Goal: Check status: Check status

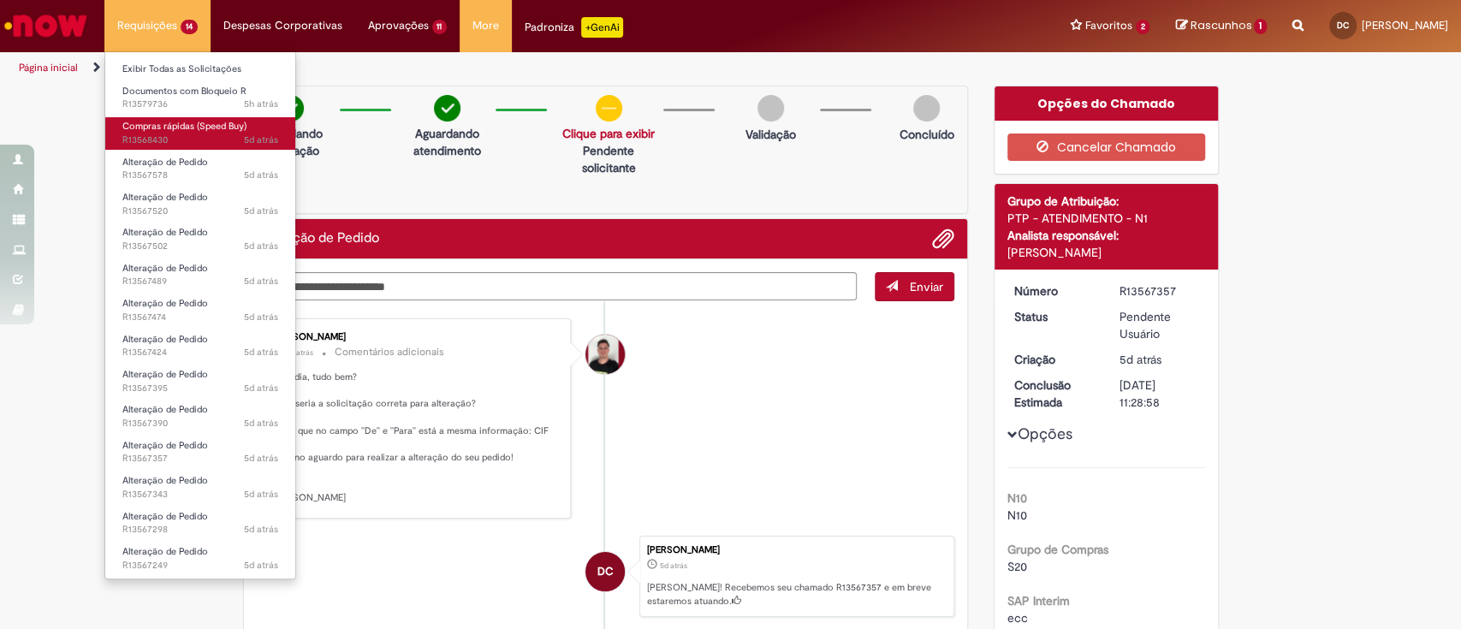
click at [221, 134] on span "5d atrás 5 dias atrás R13568430" at bounding box center [200, 141] width 156 height 14
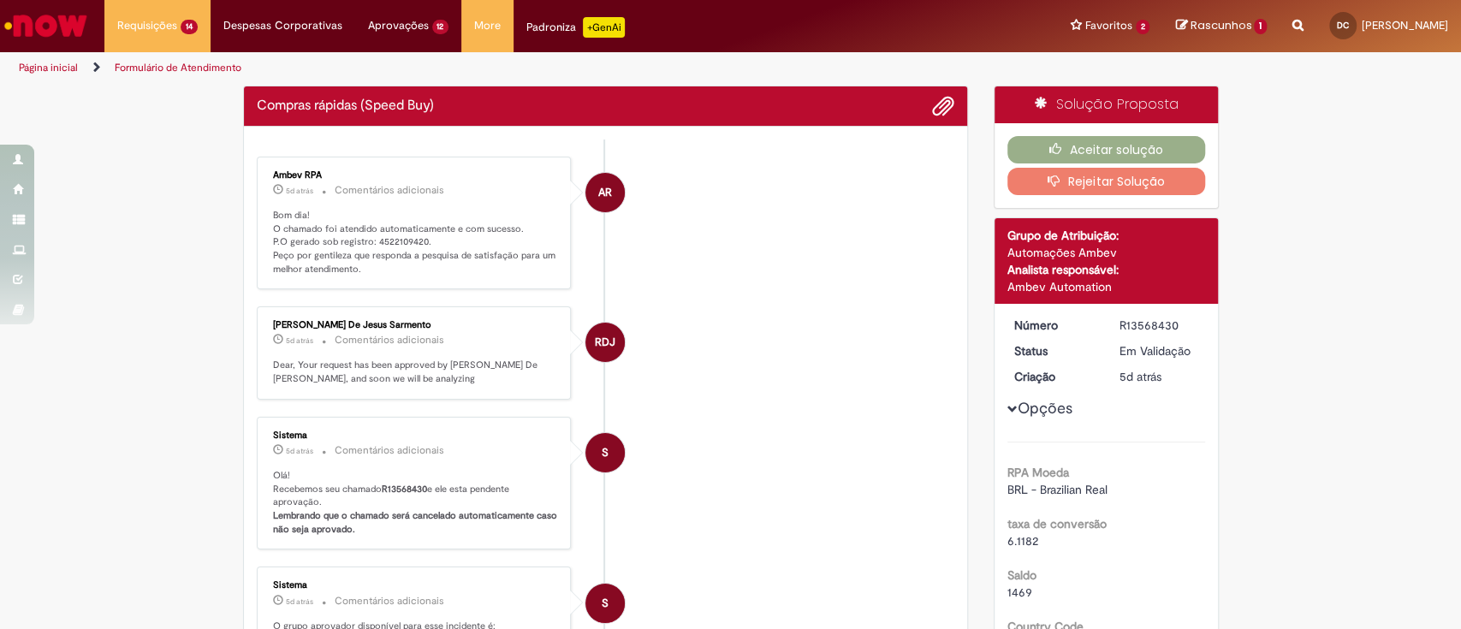
click at [397, 246] on p "Bom dia! O chamado foi atendido automaticamente e com sucesso. P.O gerado sob r…" at bounding box center [415, 243] width 285 height 68
copy p "4522109420"
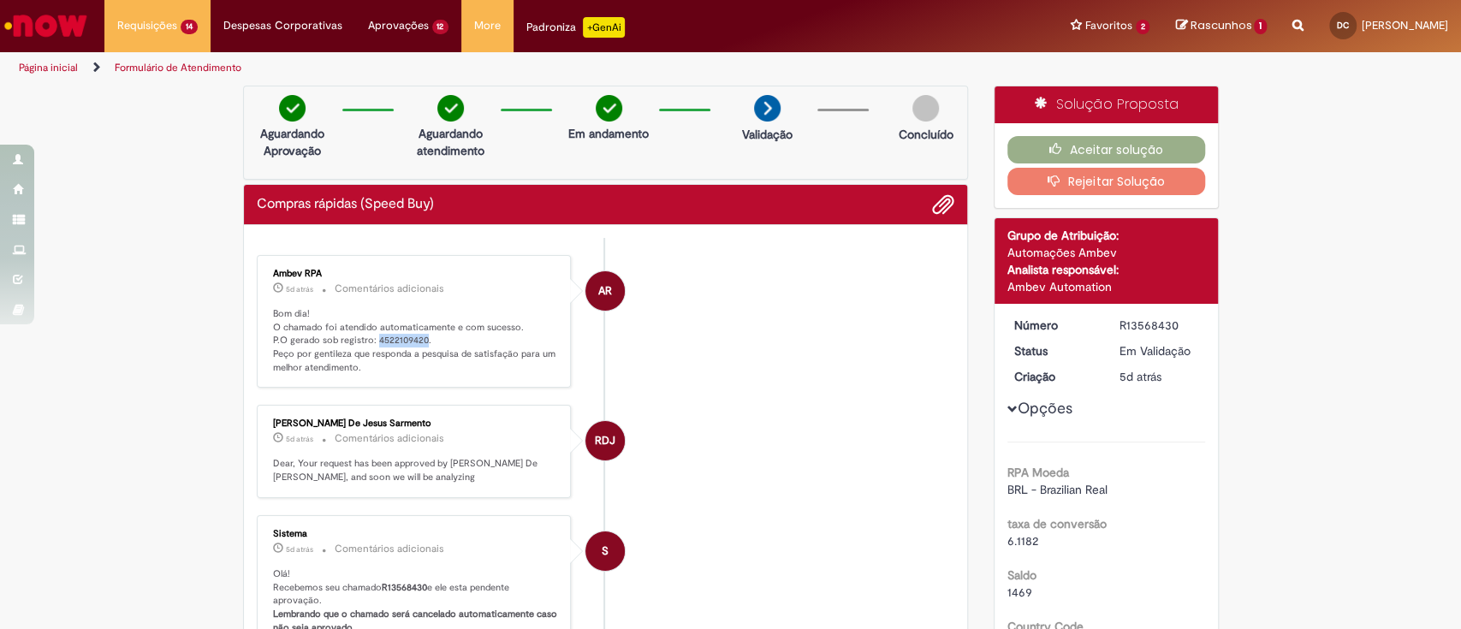
copy p "4522109420"
click at [1146, 154] on button "Aceitar solução" at bounding box center [1107, 149] width 198 height 27
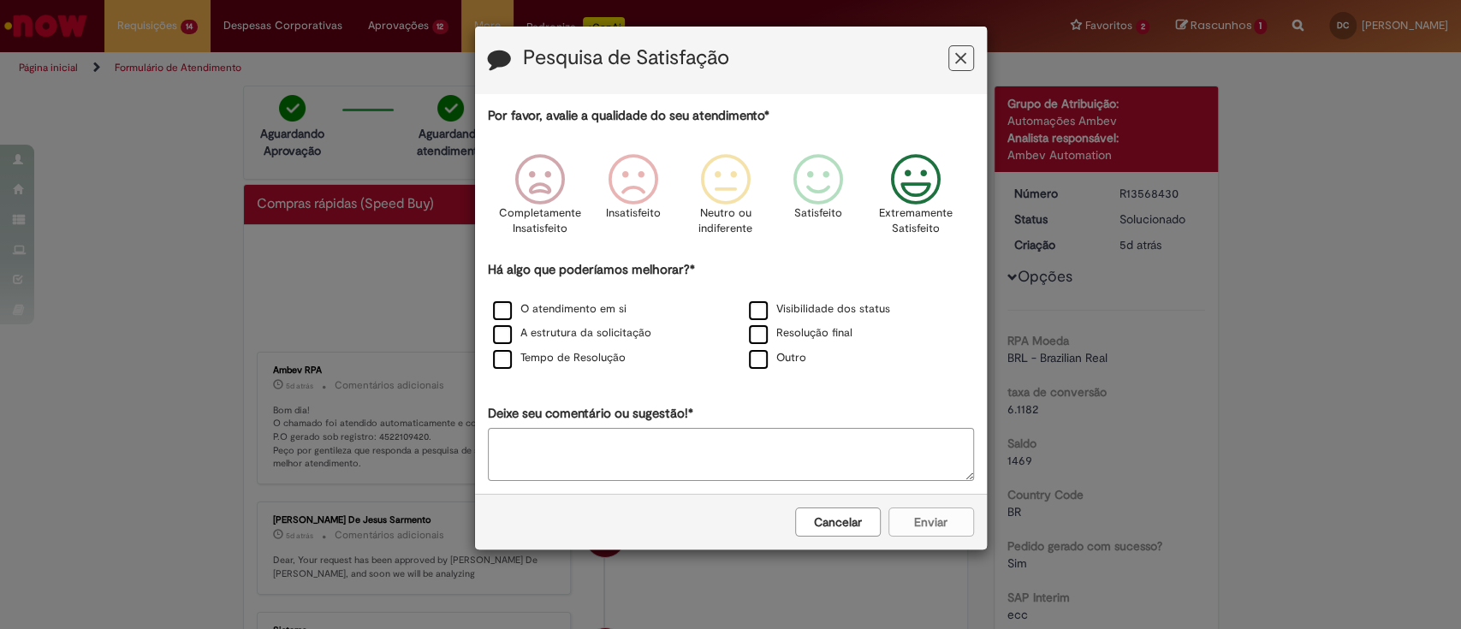
click at [930, 171] on icon "Feedback" at bounding box center [915, 179] width 64 height 51
click at [496, 306] on label "O atendimento em si" at bounding box center [560, 309] width 134 height 16
click at [945, 524] on button "Enviar" at bounding box center [932, 522] width 86 height 29
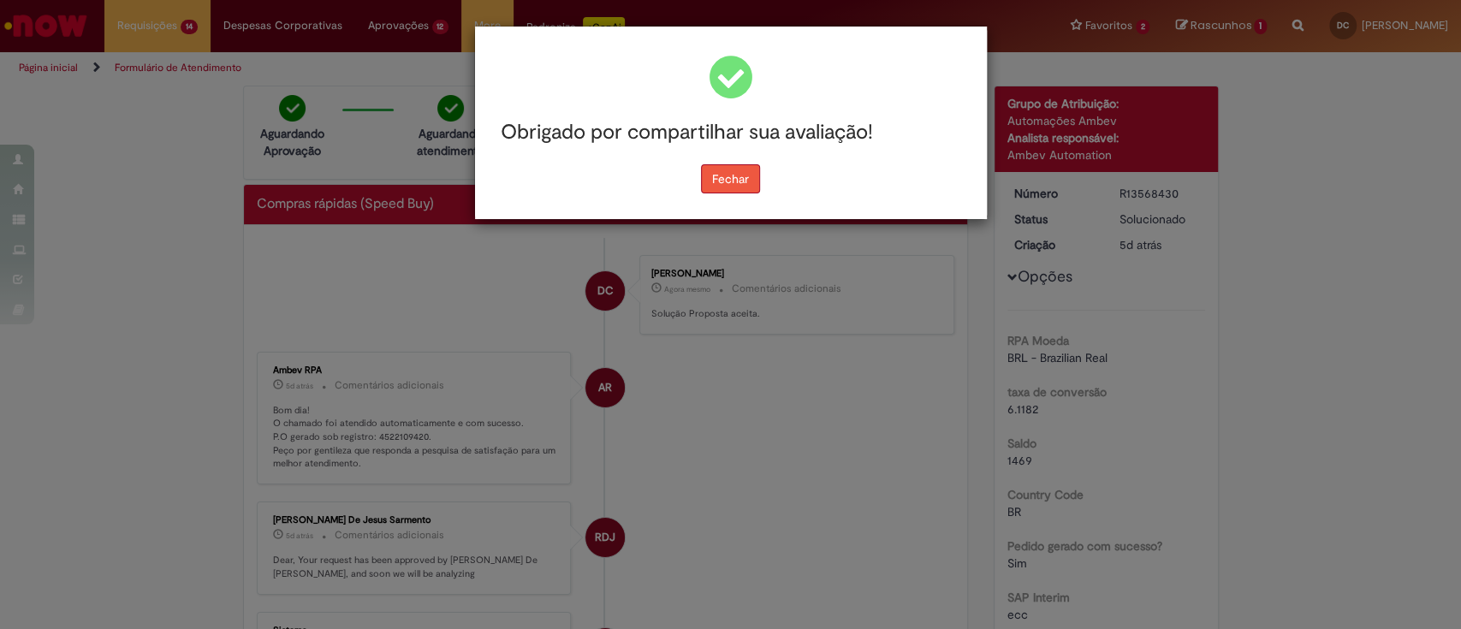
click at [732, 188] on button "Fechar" at bounding box center [730, 178] width 59 height 29
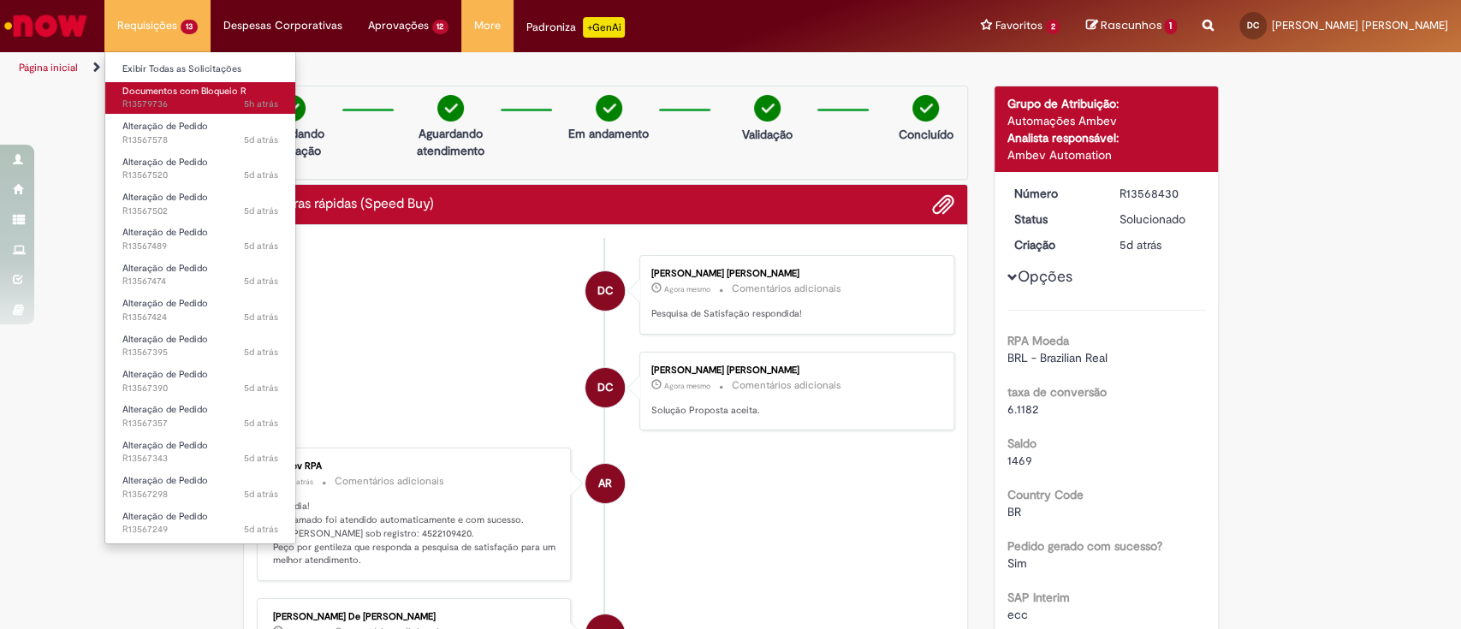
click at [176, 92] on span "Documentos com Bloqueio R" at bounding box center [184, 91] width 124 height 13
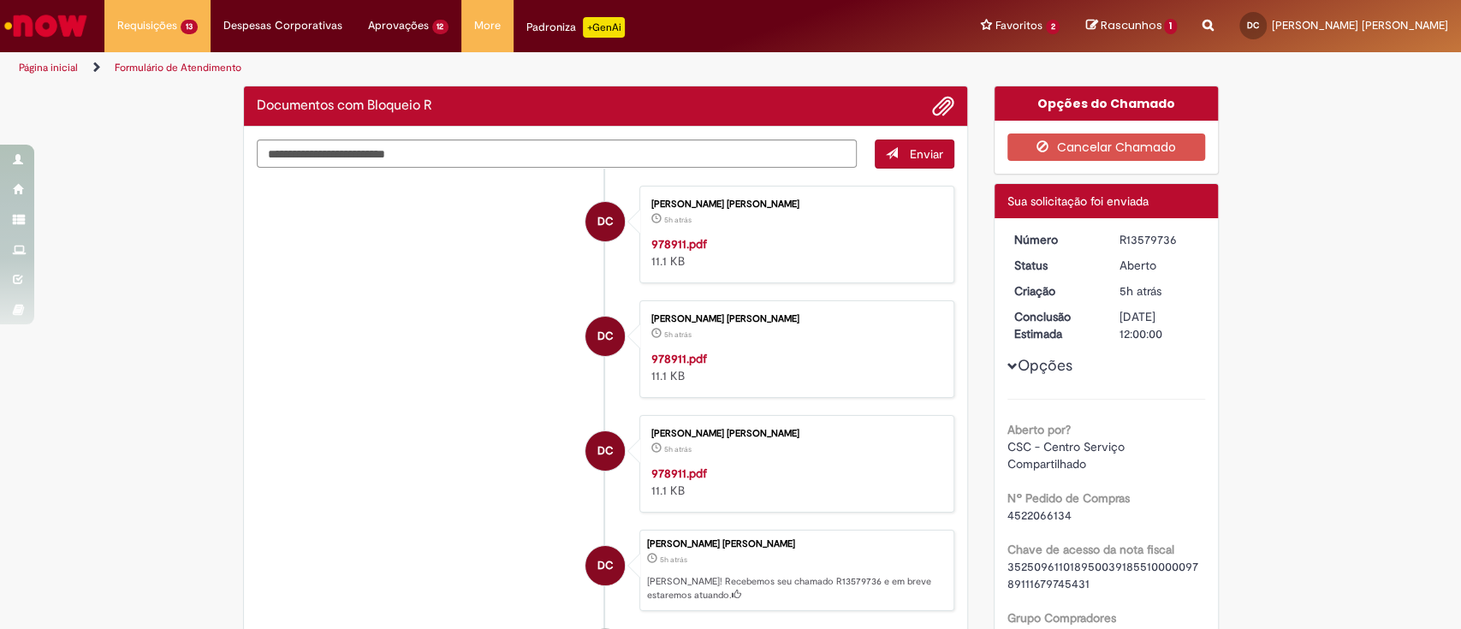
click at [44, 21] on img "Ir para a Homepage" at bounding box center [46, 26] width 88 height 34
